Goal: Task Accomplishment & Management: Manage account settings

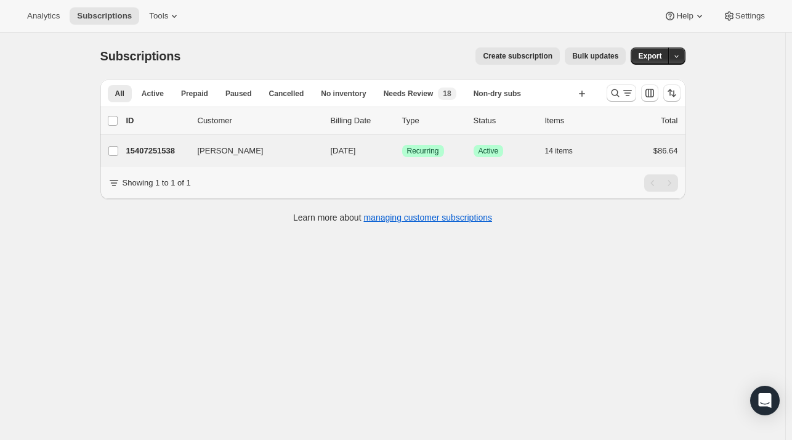
click at [189, 163] on div "[PERSON_NAME] 15407251538 [PERSON_NAME] [DATE] Success Recurring Success Active…" at bounding box center [392, 151] width 585 height 32
click at [187, 160] on div "[PERSON_NAME] 15407251538 [PERSON_NAME] [DATE] Success Recurring Success Active…" at bounding box center [392, 151] width 585 height 32
click at [165, 153] on p "15407251538" at bounding box center [157, 151] width 62 height 12
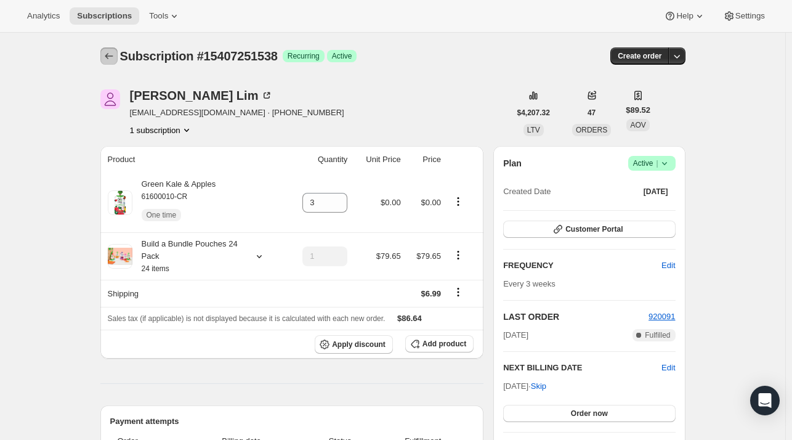
click at [115, 52] on icon "Subscriptions" at bounding box center [109, 56] width 12 height 12
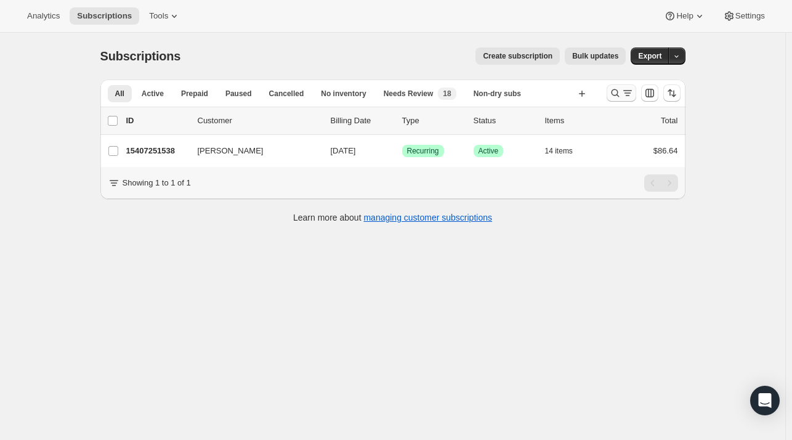
click at [621, 94] on icon "Search and filter results" at bounding box center [615, 93] width 12 height 12
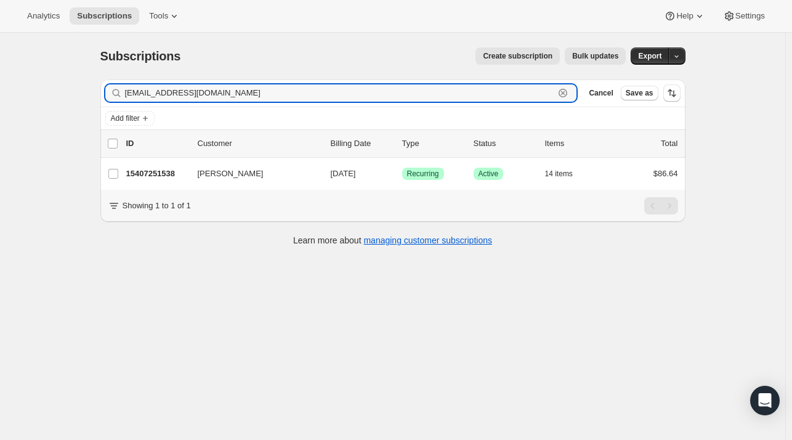
click at [566, 97] on icon "button" at bounding box center [563, 93] width 12 height 12
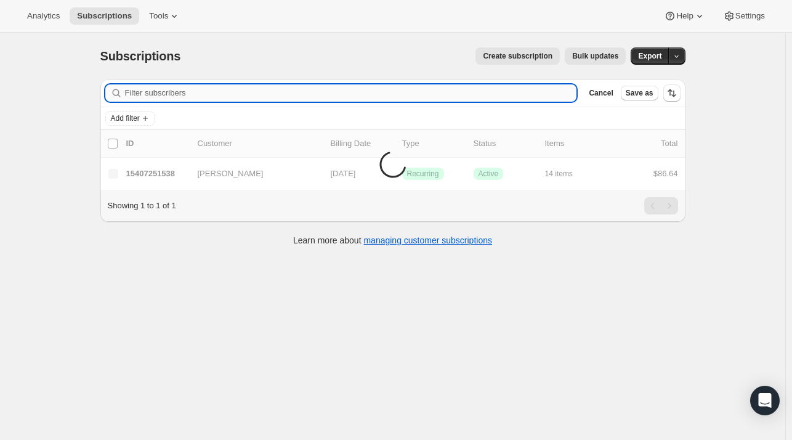
paste input "[EMAIL_ADDRESS][DOMAIN_NAME]"
type input "[EMAIL_ADDRESS][DOMAIN_NAME]"
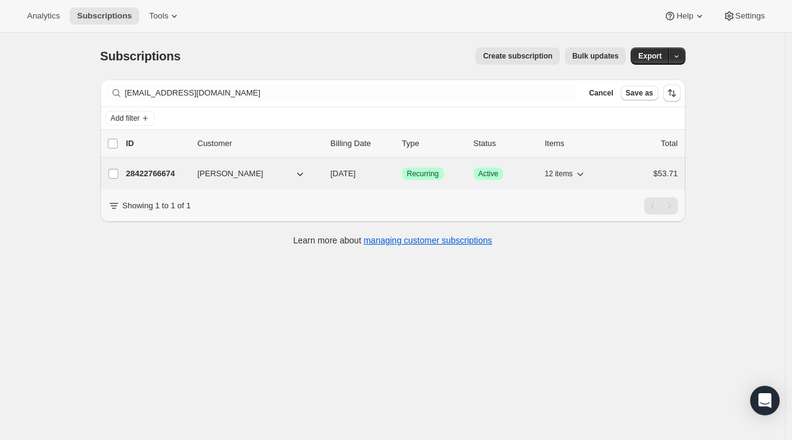
click at [183, 174] on p "28422766674" at bounding box center [157, 174] width 62 height 12
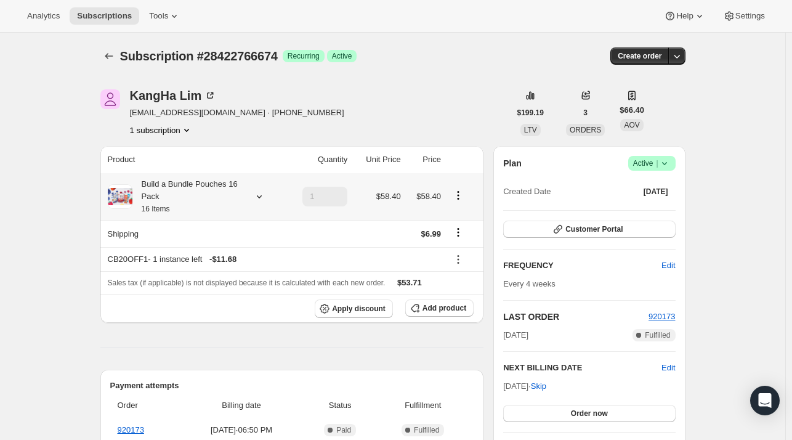
click at [258, 196] on icon at bounding box center [259, 196] width 12 height 12
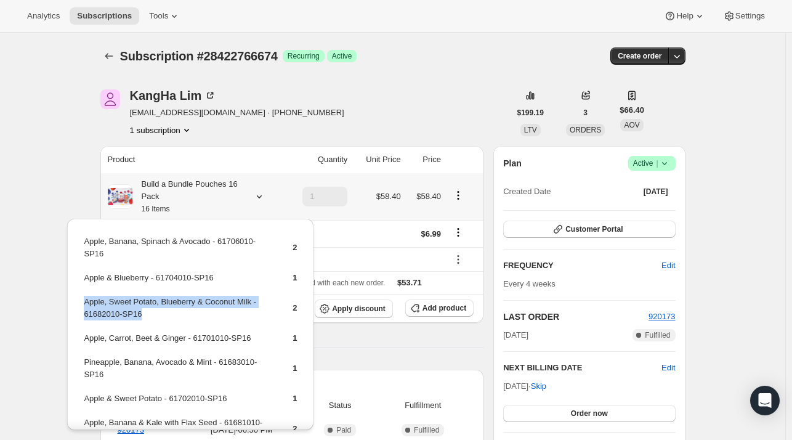
drag, startPoint x: 153, startPoint y: 315, endPoint x: 83, endPoint y: 304, distance: 70.4
click at [83, 304] on td "Apple, Sweet Potato, Blueberry & Coconut Milk - 61682010-SP16" at bounding box center [177, 312] width 189 height 35
copy td "Apple, Sweet Potato, Blueberry & Coconut Milk - 61682010-SP16"
click at [431, 306] on span "Add product" at bounding box center [445, 308] width 44 height 10
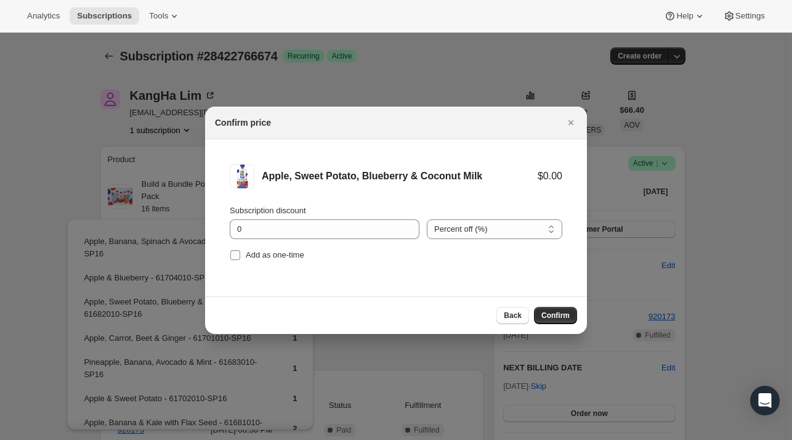
click at [249, 253] on span "Add as one-time" at bounding box center [275, 254] width 59 height 9
click at [240, 253] on input "Add as one-time" at bounding box center [235, 255] width 10 height 10
checkbox input "true"
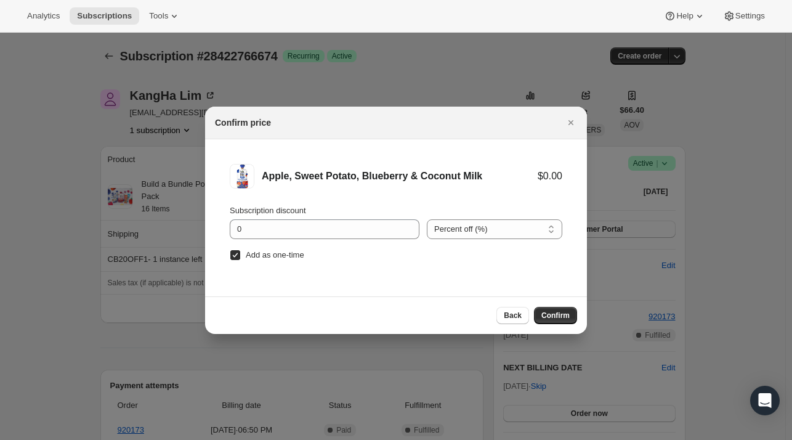
click at [566, 314] on span "Confirm" at bounding box center [556, 316] width 28 height 10
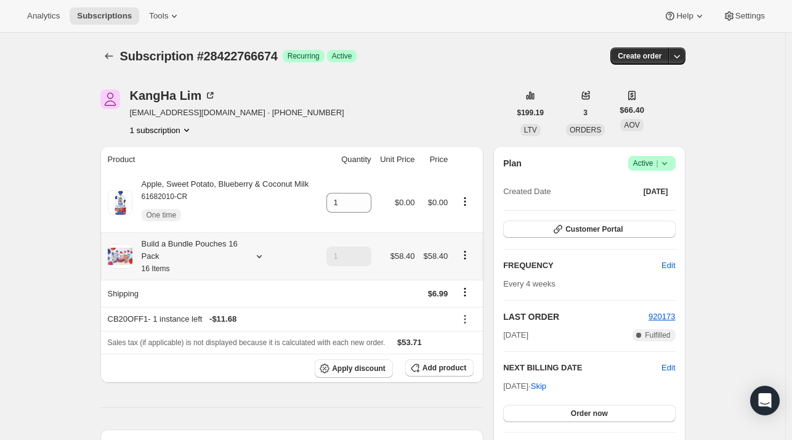
click at [262, 257] on icon at bounding box center [259, 256] width 12 height 12
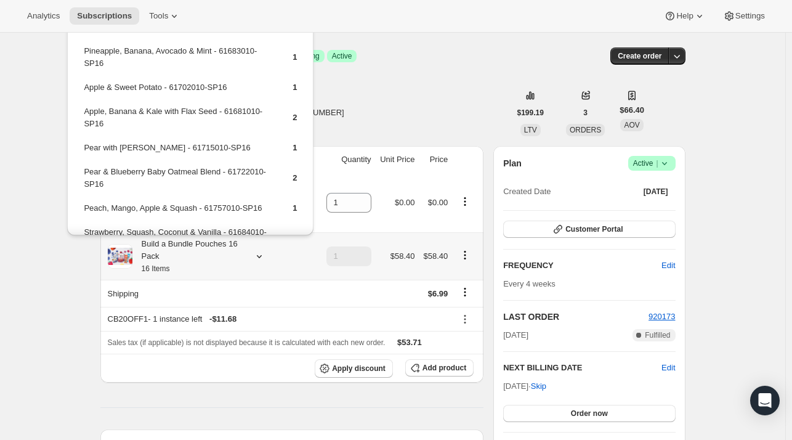
scroll to position [123, 0]
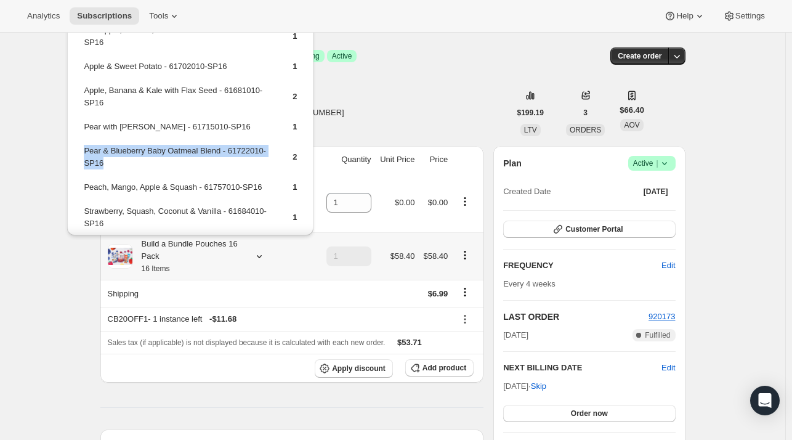
drag, startPoint x: 106, startPoint y: 158, endPoint x: 85, endPoint y: 151, distance: 22.2
click at [85, 151] on td "Pear & Blueberry Baby Oatmeal Blend - 61722010-SP16" at bounding box center [177, 161] width 189 height 35
copy td "Pear & Blueberry Baby Oatmeal Blend - 61722010-SP16"
click at [429, 363] on button "Add product" at bounding box center [439, 367] width 68 height 17
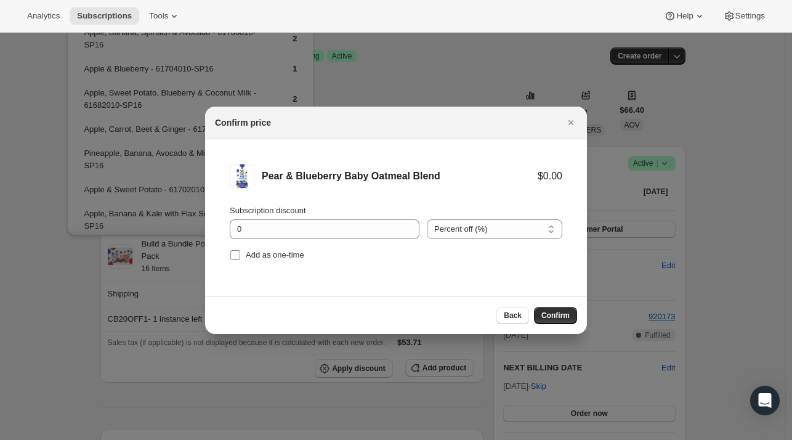
click at [283, 256] on span "Add as one-time" at bounding box center [275, 254] width 59 height 9
click at [240, 256] on input "Add as one-time" at bounding box center [235, 255] width 10 height 10
checkbox input "true"
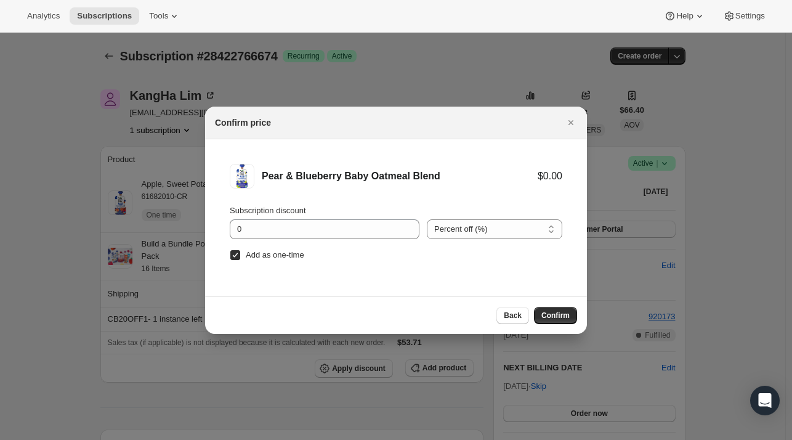
drag, startPoint x: 572, startPoint y: 312, endPoint x: 564, endPoint y: 286, distance: 26.3
click at [571, 313] on button "Confirm" at bounding box center [555, 315] width 43 height 17
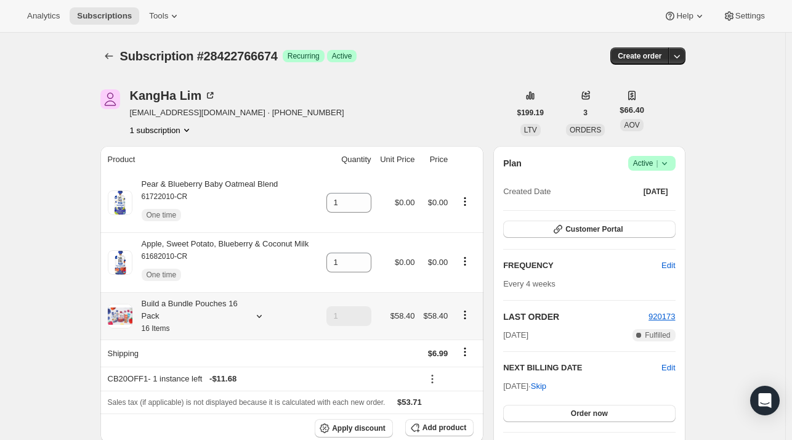
click at [262, 323] on div "Build a Bundle Pouches 16 Pack 16 Items" at bounding box center [212, 316] width 209 height 37
click at [260, 320] on icon at bounding box center [259, 316] width 12 height 12
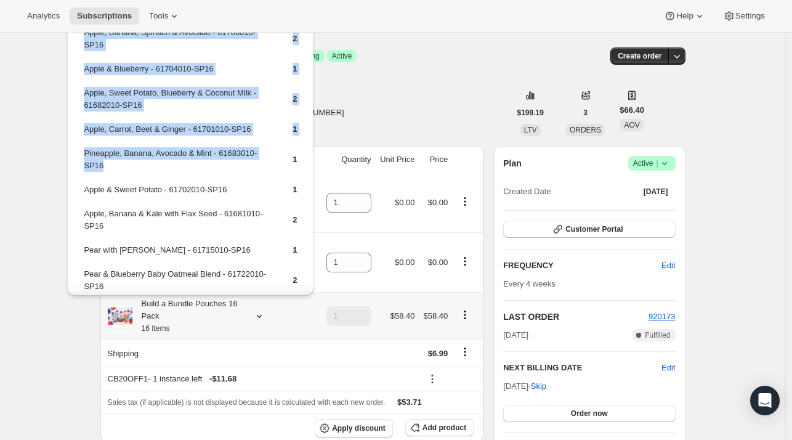
drag, startPoint x: 106, startPoint y: 164, endPoint x: 81, endPoint y: 155, distance: 26.3
click at [82, 155] on table "Apple, Banana, Spinach & Avocado - 61706010-SP16 2 Apple & Blueberry - 61704010…" at bounding box center [190, 207] width 217 height 364
click at [138, 171] on td "Pineapple, Banana, Avocado & Mint - 61683010-SP16" at bounding box center [177, 164] width 189 height 35
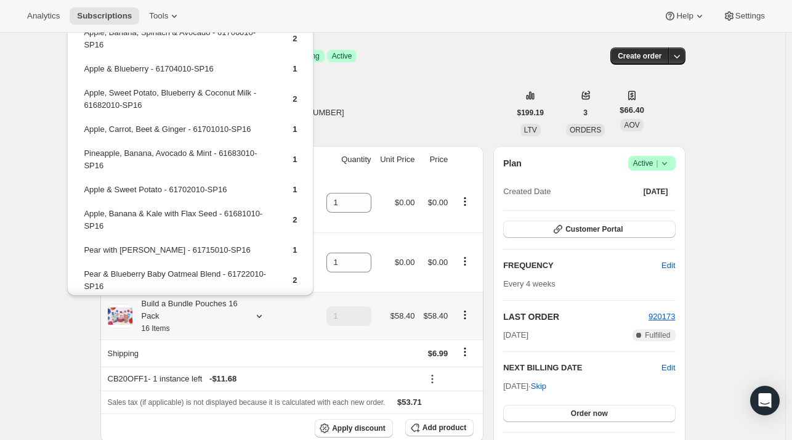
drag, startPoint x: 115, startPoint y: 168, endPoint x: 96, endPoint y: 162, distance: 20.1
click at [104, 166] on td "Pineapple, Banana, Avocado & Mint - 61683010-SP16" at bounding box center [177, 164] width 189 height 35
click at [91, 163] on td "Pineapple, Banana, Avocado & Mint - 61683010-SP16" at bounding box center [177, 164] width 189 height 35
drag, startPoint x: 108, startPoint y: 166, endPoint x: 102, endPoint y: 166, distance: 6.8
click at [104, 166] on td "Pineapple, Banana, Avocado & Mint - 61683010-SP16" at bounding box center [177, 164] width 189 height 35
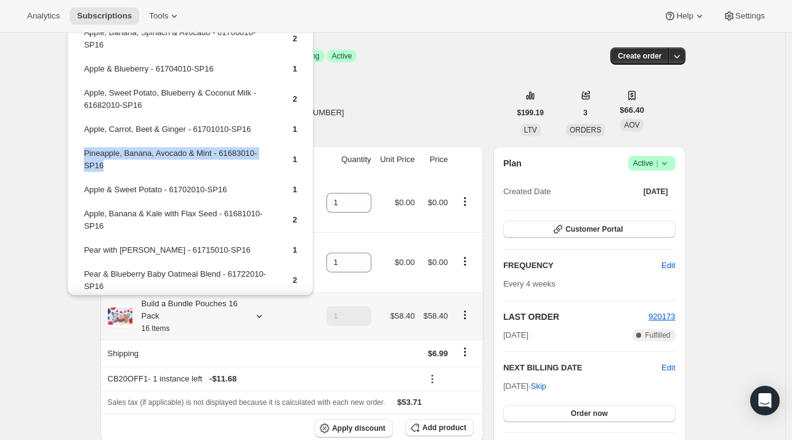
drag, startPoint x: 102, startPoint y: 166, endPoint x: 82, endPoint y: 155, distance: 22.3
click at [82, 155] on table "Apple, Banana, Spinach & Avocado - 61706010-SP16 2 Apple & Blueberry - 61704010…" at bounding box center [190, 207] width 217 height 364
drag, startPoint x: 81, startPoint y: 155, endPoint x: 290, endPoint y: 169, distance: 209.3
click at [291, 169] on td "1" at bounding box center [285, 164] width 25 height 35
drag, startPoint x: 112, startPoint y: 160, endPoint x: 84, endPoint y: 156, distance: 28.6
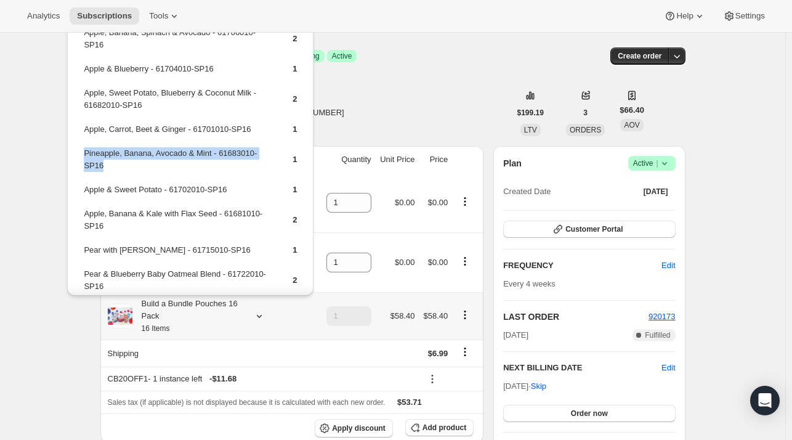
click at [84, 156] on td "Pineapple, Banana, Avocado & Mint - 61683010-SP16" at bounding box center [177, 164] width 189 height 35
copy td "Pineapple, Banana, Avocado & Mint - 61683010-SP16"
click at [446, 426] on span "Add product" at bounding box center [445, 428] width 44 height 10
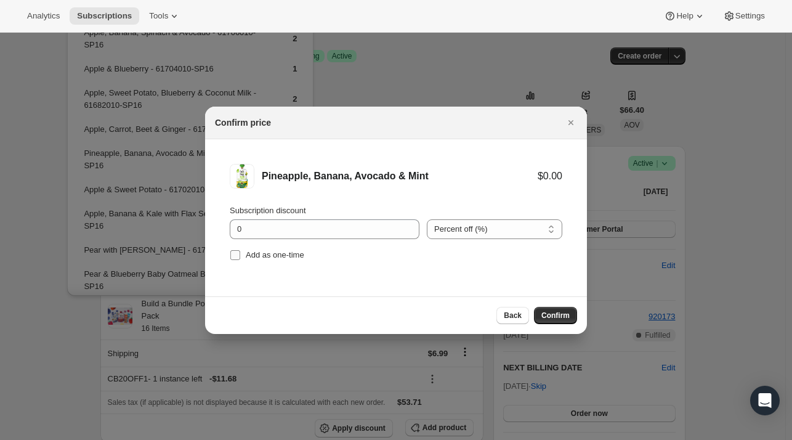
click at [257, 259] on span "Add as one-time" at bounding box center [275, 255] width 59 height 12
click at [240, 259] on input "Add as one-time" at bounding box center [235, 255] width 10 height 10
checkbox input "true"
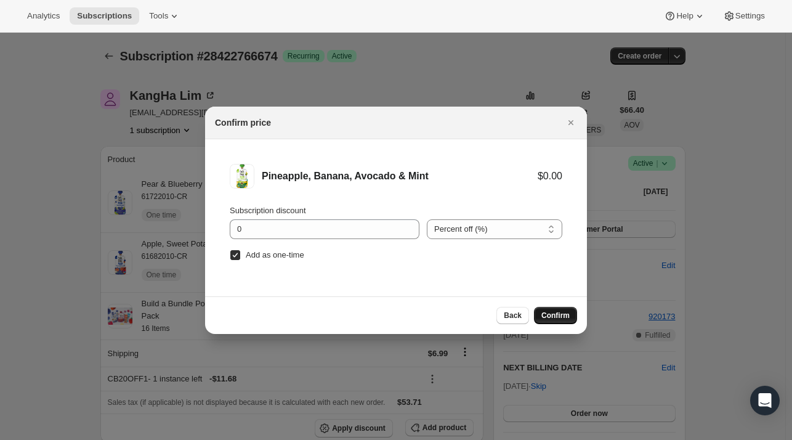
click at [562, 319] on button "Confirm" at bounding box center [555, 315] width 43 height 17
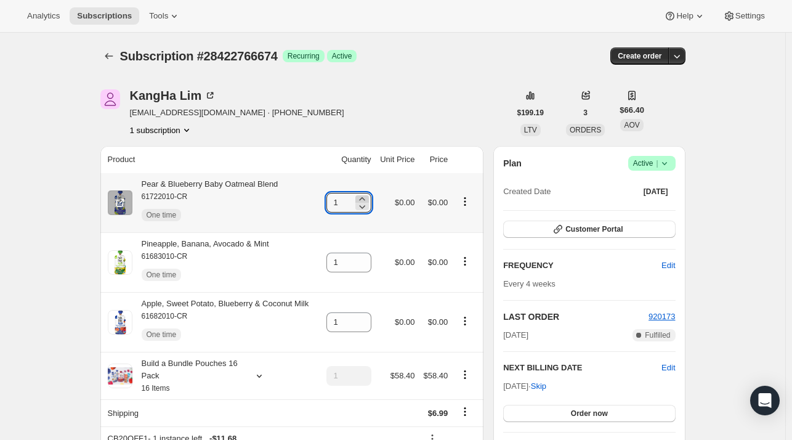
click at [365, 197] on icon at bounding box center [362, 199] width 12 height 12
type input "2"
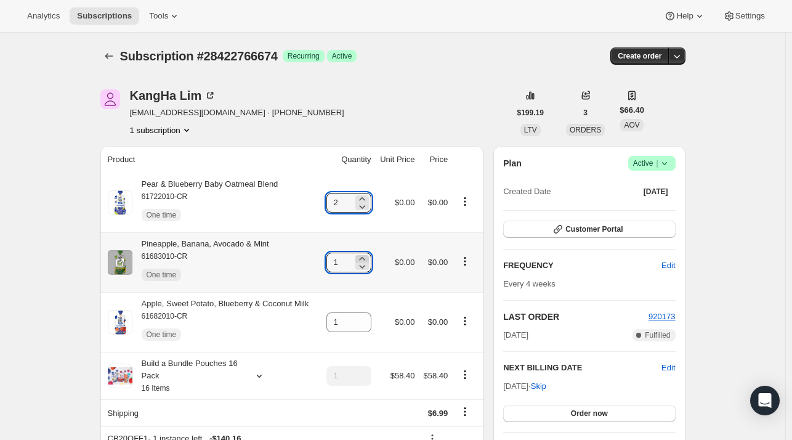
click at [363, 255] on icon at bounding box center [362, 259] width 12 height 12
type input "2"
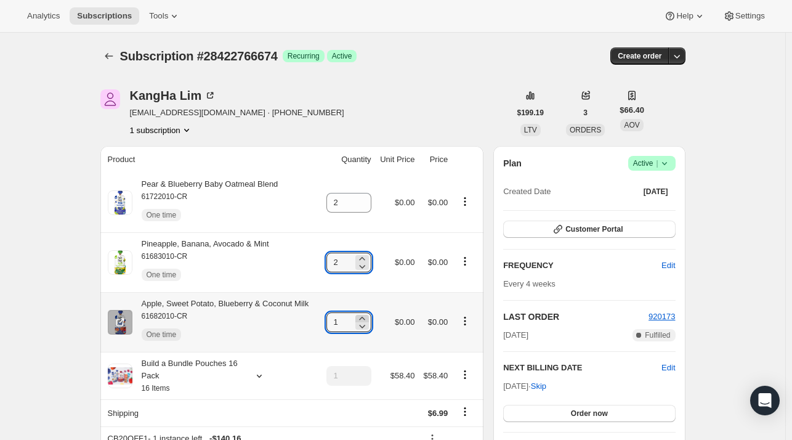
click at [368, 318] on icon at bounding box center [362, 318] width 12 height 12
type input "2"
click at [362, 259] on icon at bounding box center [362, 259] width 12 height 12
type input "3"
click at [365, 319] on icon at bounding box center [362, 318] width 12 height 12
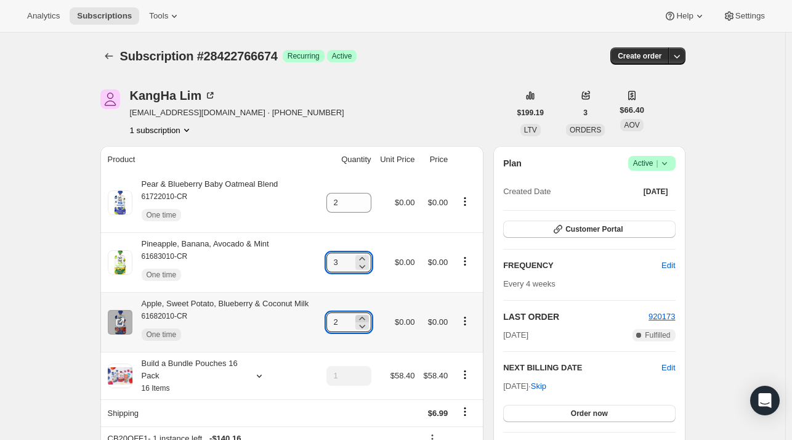
type input "3"
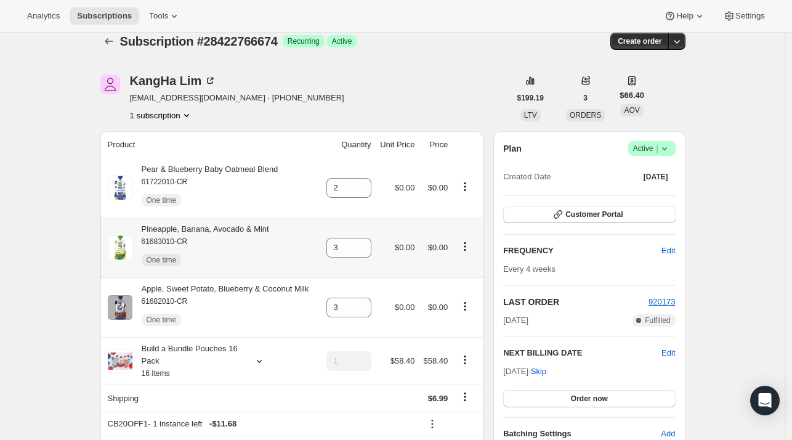
scroll to position [62, 0]
